Goal: Find specific page/section: Find specific page/section

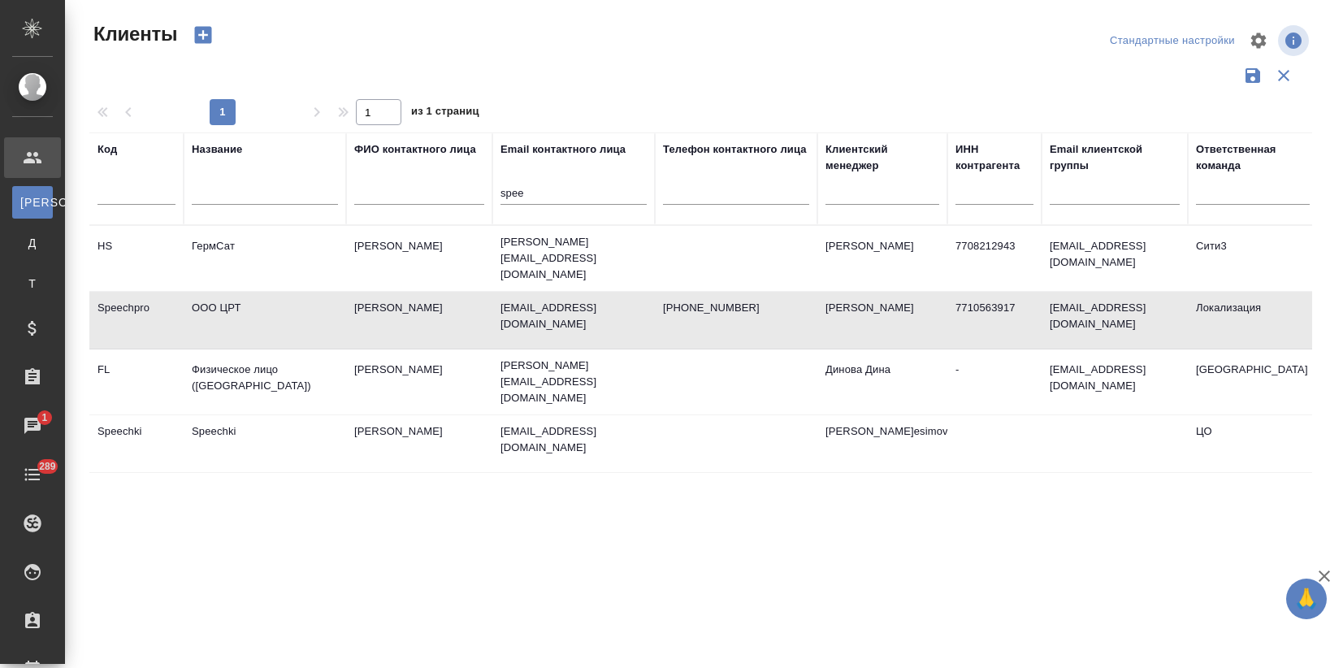
select select "RU"
drag, startPoint x: 530, startPoint y: 195, endPoint x: 416, endPoint y: 182, distance: 115.3
click at [418, 182] on tr "Код Название ФИО контактного лица Email контактного лица spee Телефон контактно…" at bounding box center [703, 178] width 1228 height 93
paste input "vetlana.zhigankova@beko.ru"
type input "svetlana.zhigankova@beko.ru"
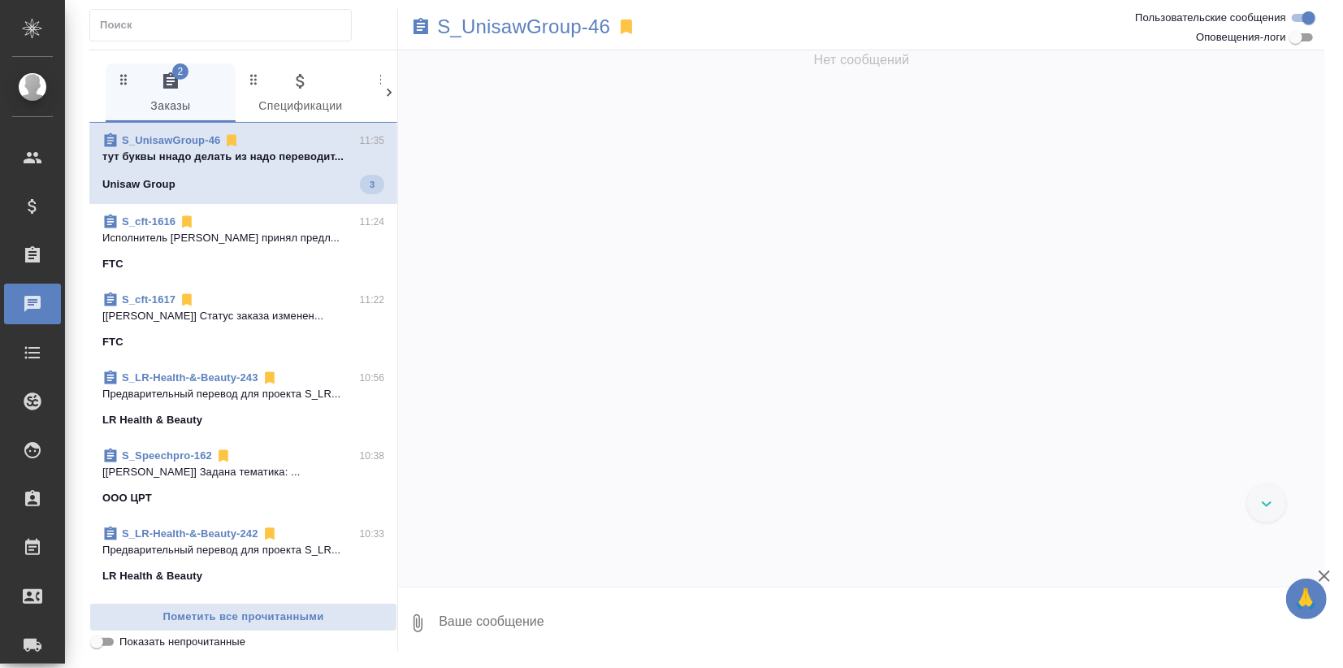
scroll to position [2256, 0]
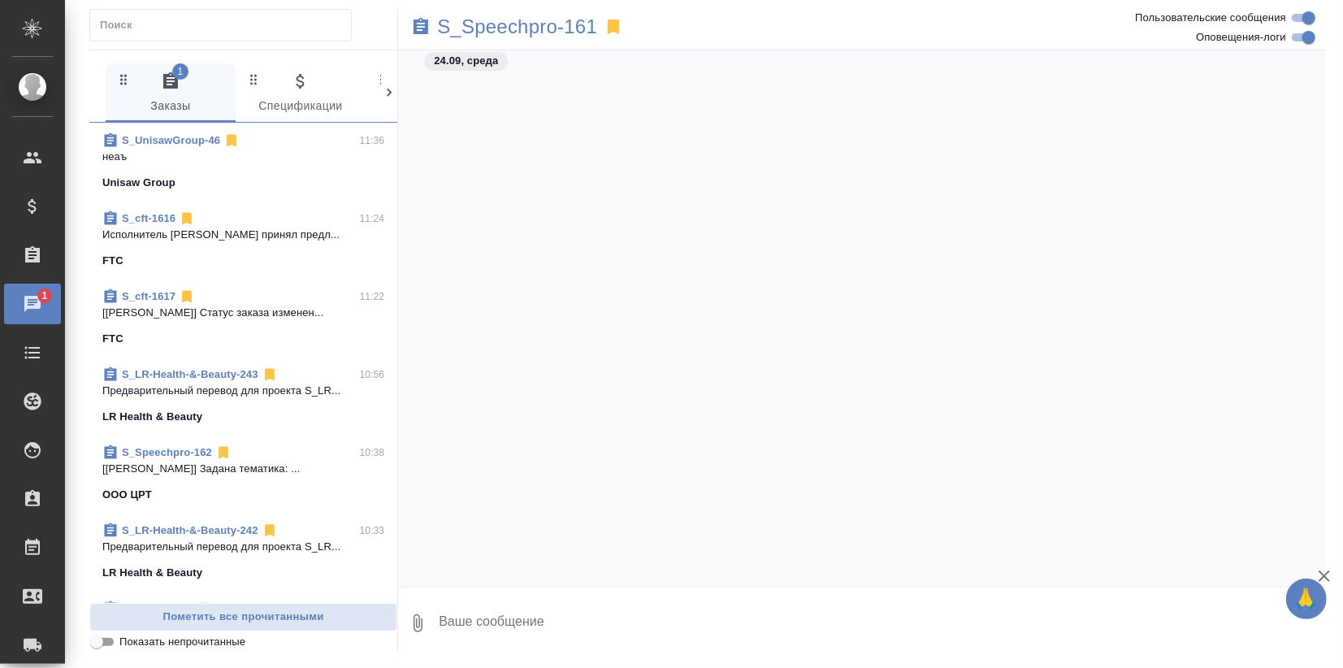
scroll to position [773, 0]
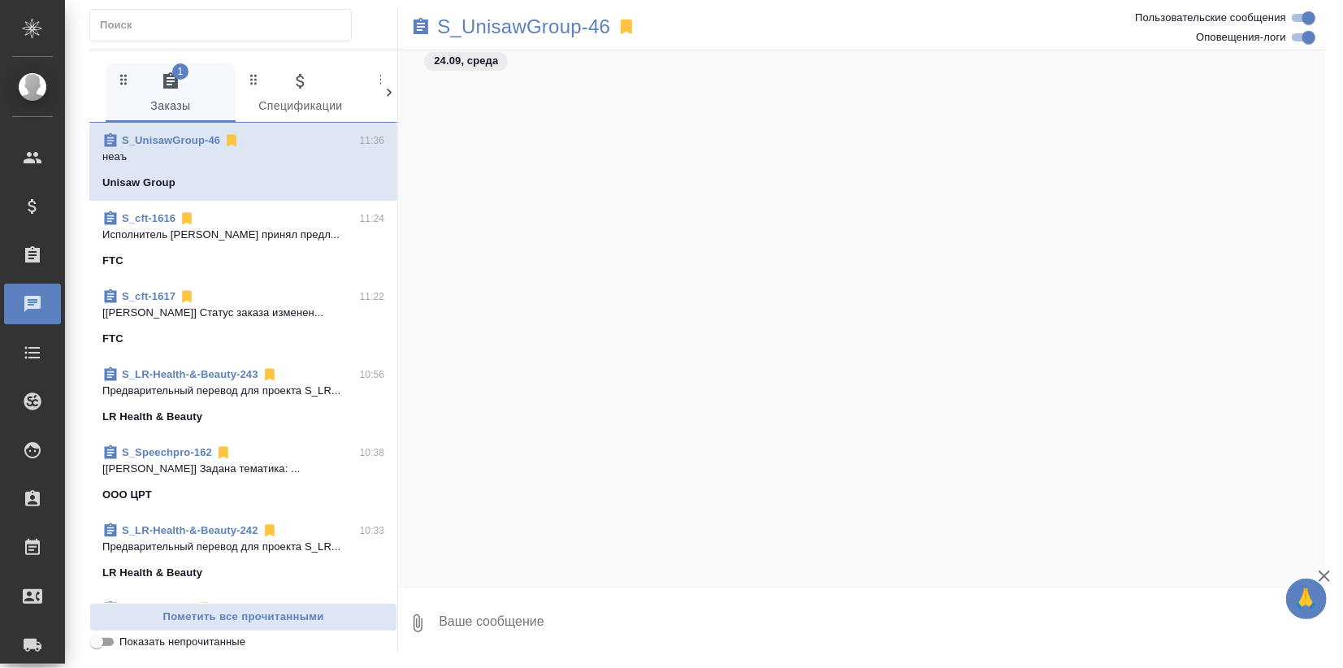
scroll to position [5072, 0]
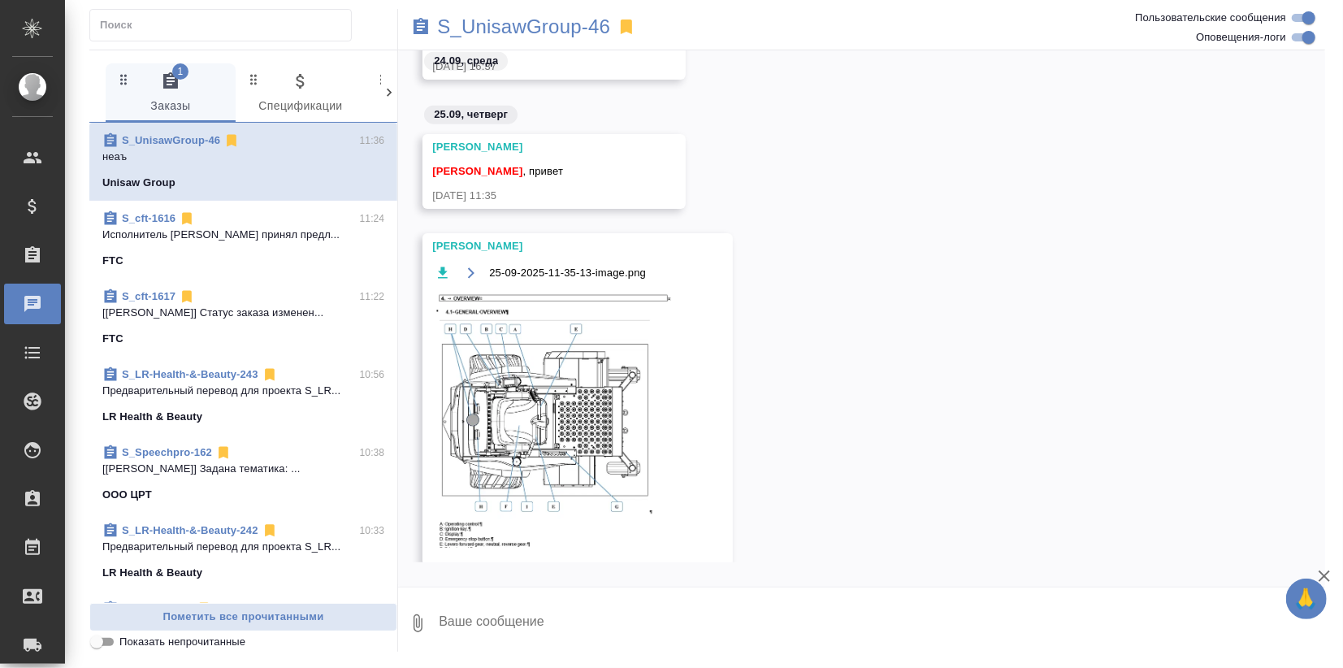
drag, startPoint x: 1325, startPoint y: 577, endPoint x: 1121, endPoint y: 544, distance: 206.5
click at [1326, 577] on icon "button" at bounding box center [1323, 575] width 11 height 11
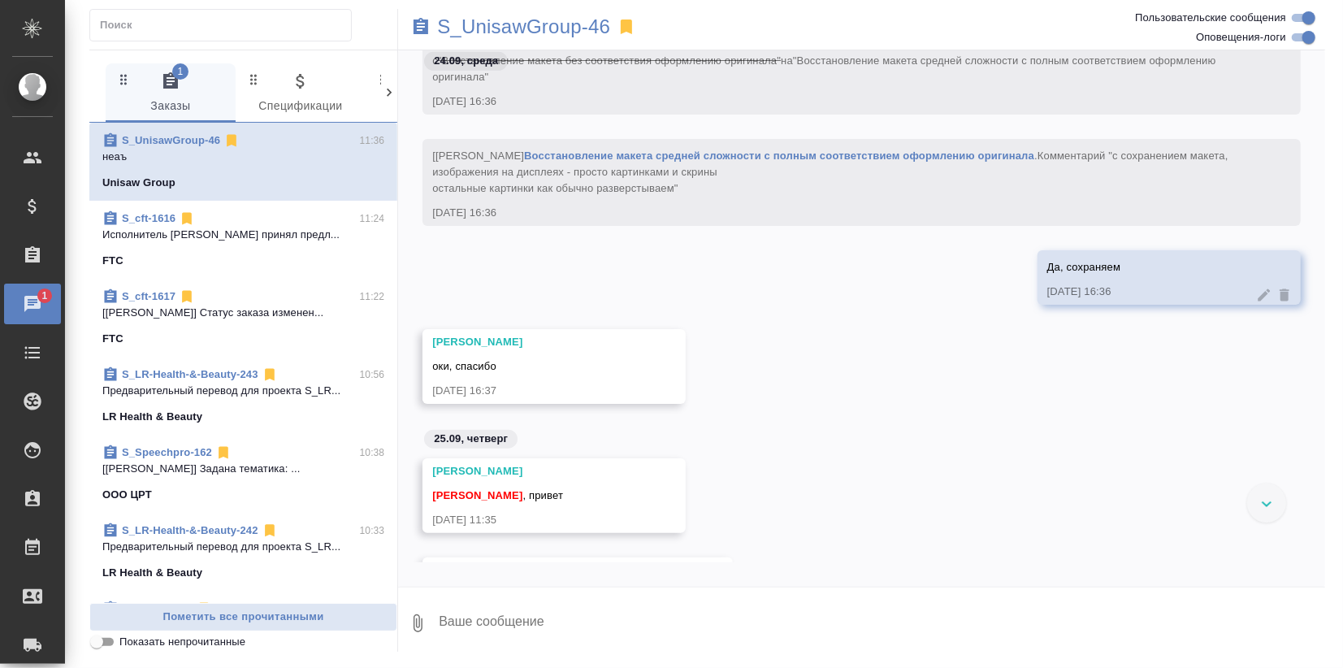
scroll to position [4962, 0]
